Goal: Information Seeking & Learning: Learn about a topic

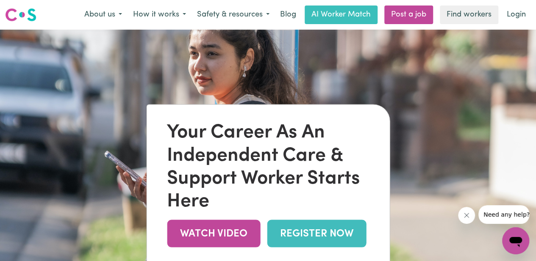
drag, startPoint x: 0, startPoint y: 0, endPoint x: 280, endPoint y: 72, distance: 289.3
click at [280, 72] on img at bounding box center [268, 160] width 536 height 261
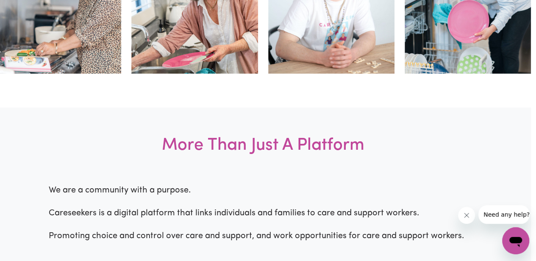
scroll to position [523, 5]
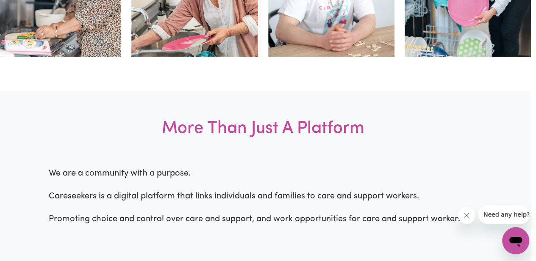
click at [375, 117] on h3 "More Than Just A Platform" at bounding box center [263, 129] width 536 height 77
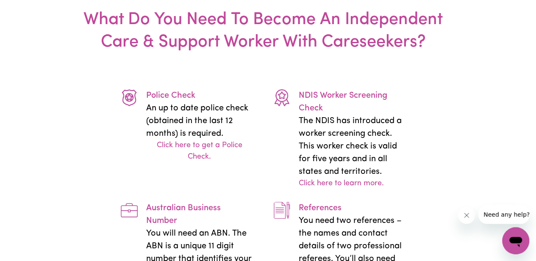
scroll to position [1643, 5]
click at [375, 106] on p "NDIS Worker Screening Check" at bounding box center [351, 101] width 107 height 25
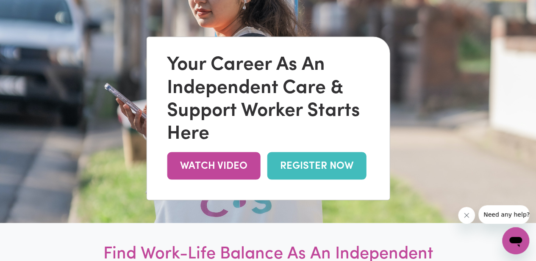
scroll to position [0, 0]
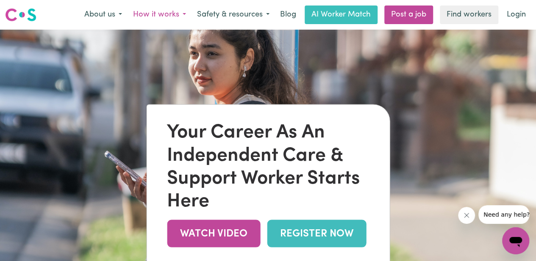
click at [137, 10] on button "How it works" at bounding box center [160, 15] width 64 height 18
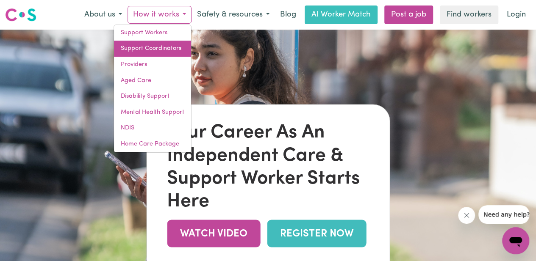
click at [171, 51] on link "Support Coordinators" at bounding box center [152, 49] width 77 height 16
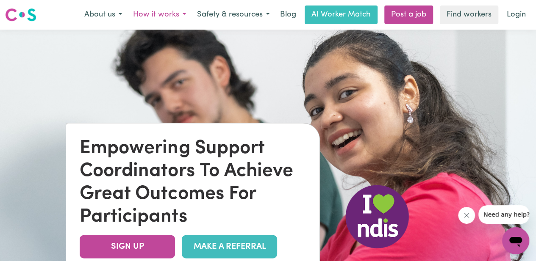
click at [142, 13] on button "How it works" at bounding box center [160, 15] width 64 height 18
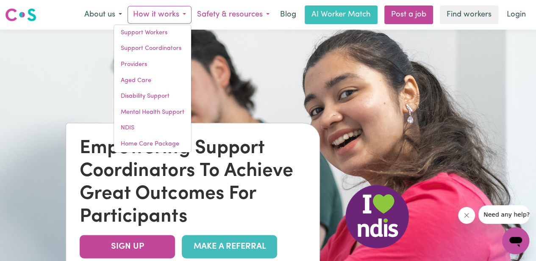
click at [215, 17] on button "Safety & resources" at bounding box center [233, 15] width 83 height 18
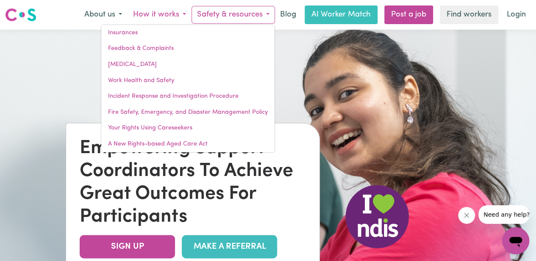
click at [161, 8] on button "How it works" at bounding box center [160, 15] width 64 height 18
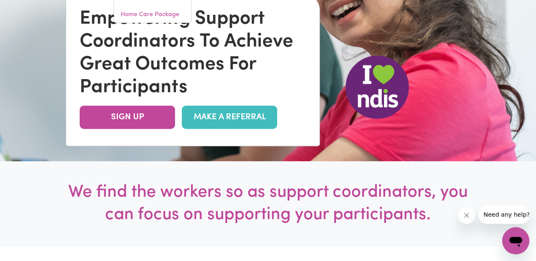
scroll to position [131, 0]
